Goal: Manage account settings

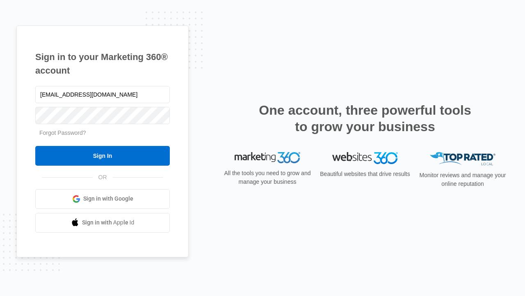
type input "dankie614@gmail.com"
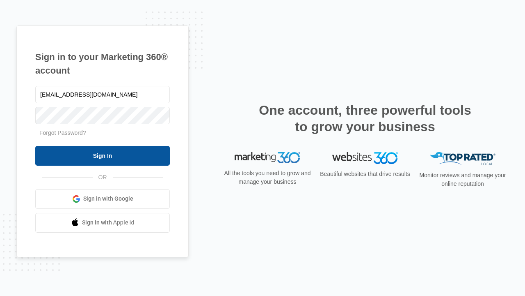
click at [103, 155] on input "Sign In" at bounding box center [102, 156] width 135 height 20
